Goal: Task Accomplishment & Management: Manage account settings

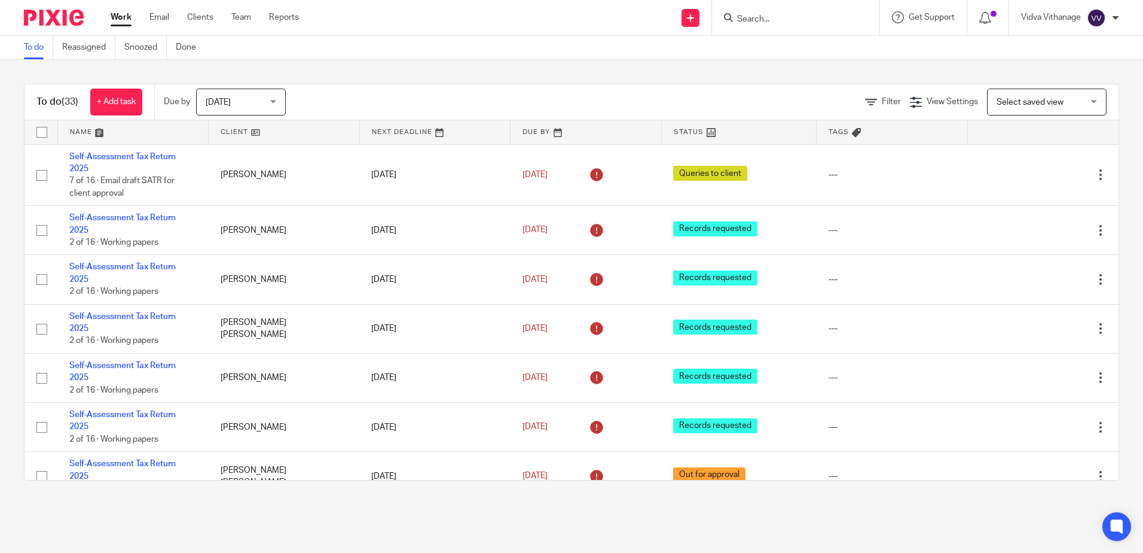
click at [129, 13] on link "Work" at bounding box center [121, 17] width 21 height 12
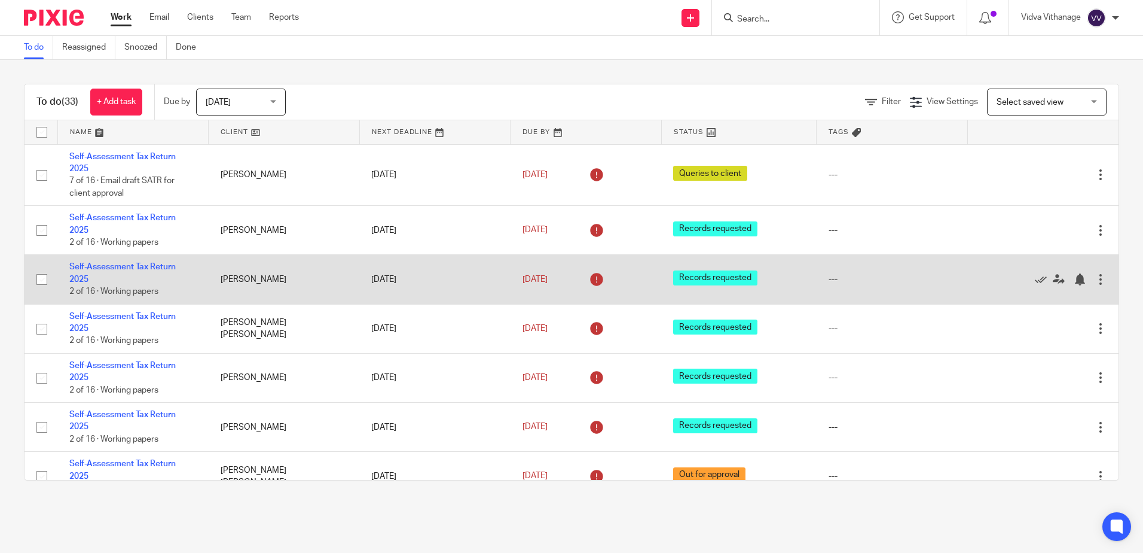
scroll to position [554, 0]
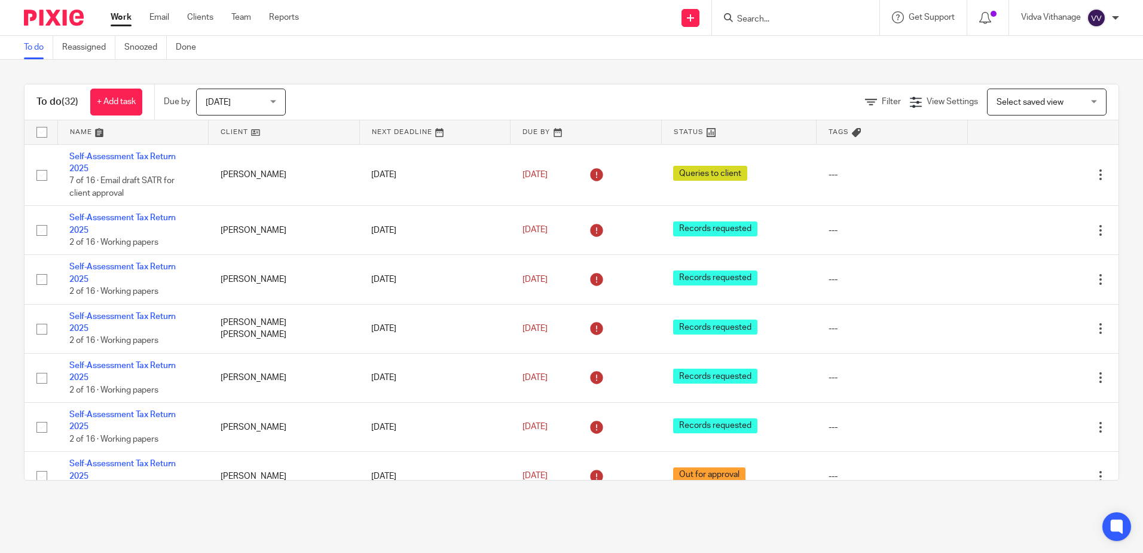
click at [241, 100] on span "[DATE]" at bounding box center [237, 101] width 63 height 25
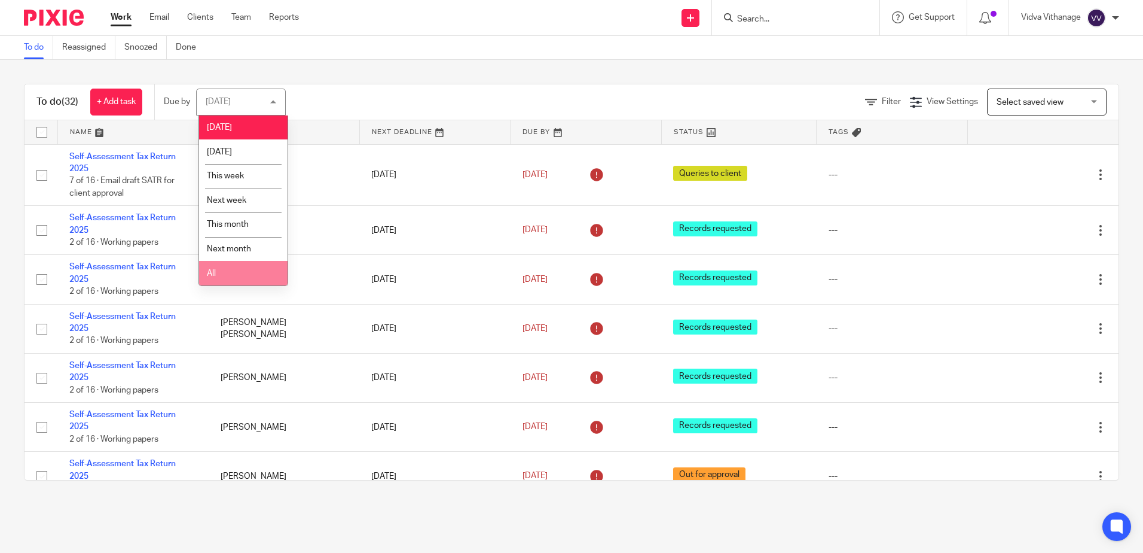
click at [248, 269] on li "All" at bounding box center [243, 273] width 89 height 25
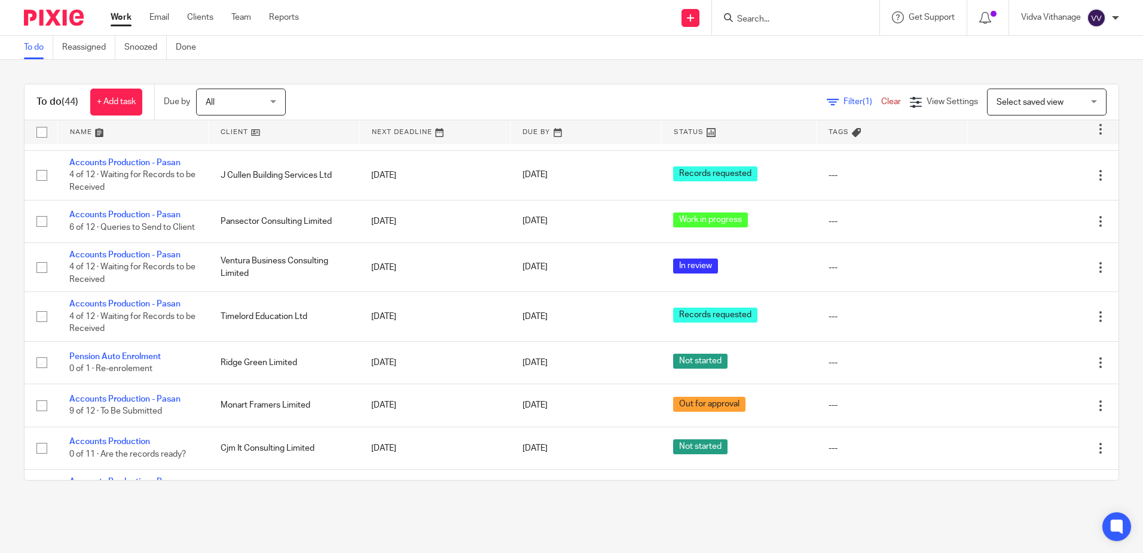
scroll to position [1846, 0]
